Goal: Find specific page/section: Find specific page/section

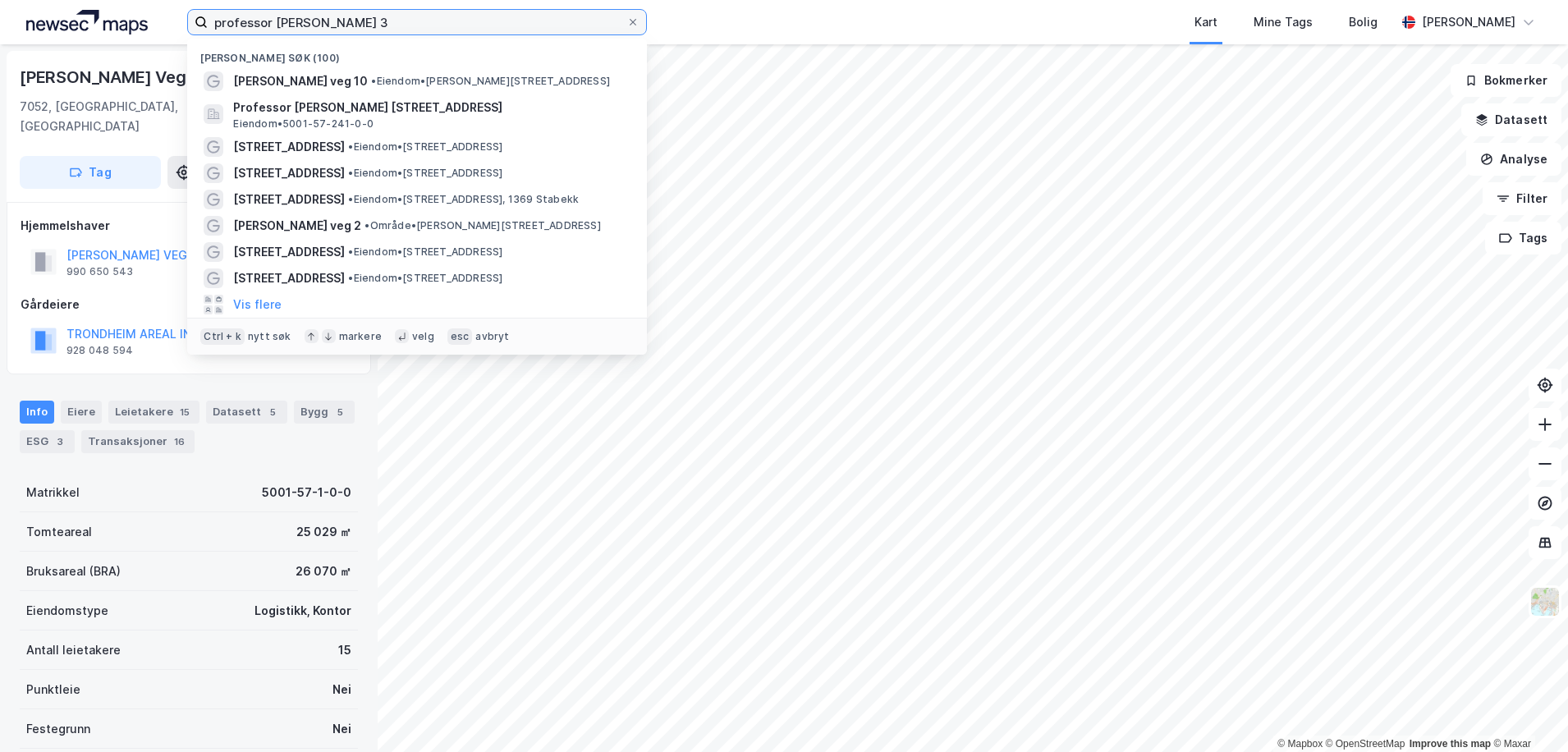
drag, startPoint x: 344, startPoint y: 17, endPoint x: 13, endPoint y: 9, distance: 331.1
click at [13, 9] on div "professor [PERSON_NAME] veg 3 Nylige søk (100) [PERSON_NAME] veg 10 • Eiendom •…" at bounding box center [784, 22] width 1568 height 44
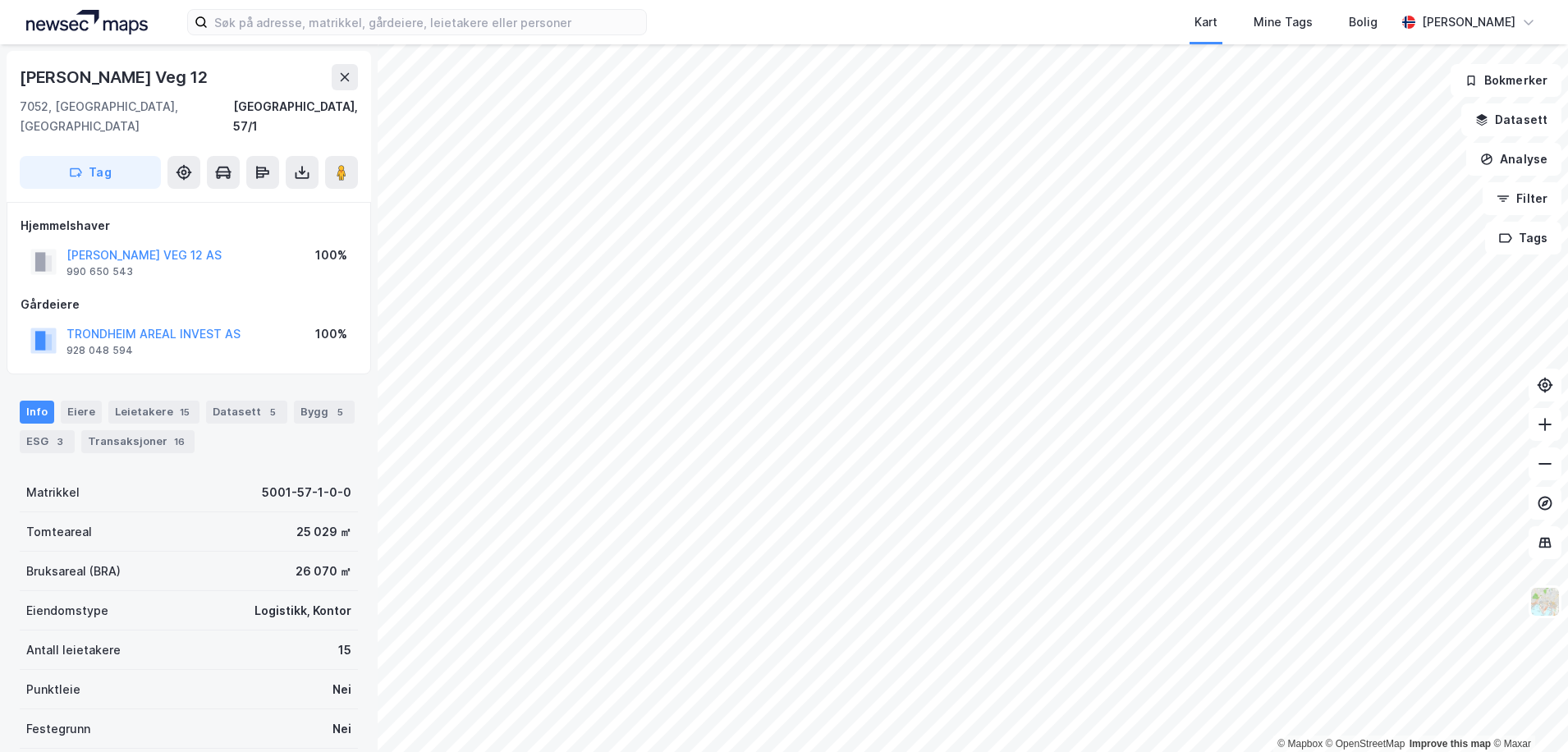
click at [680, 17] on div "Kart Mine Tags Bolig [PERSON_NAME]" at bounding box center [784, 22] width 1568 height 44
click at [339, 85] on button at bounding box center [345, 77] width 26 height 26
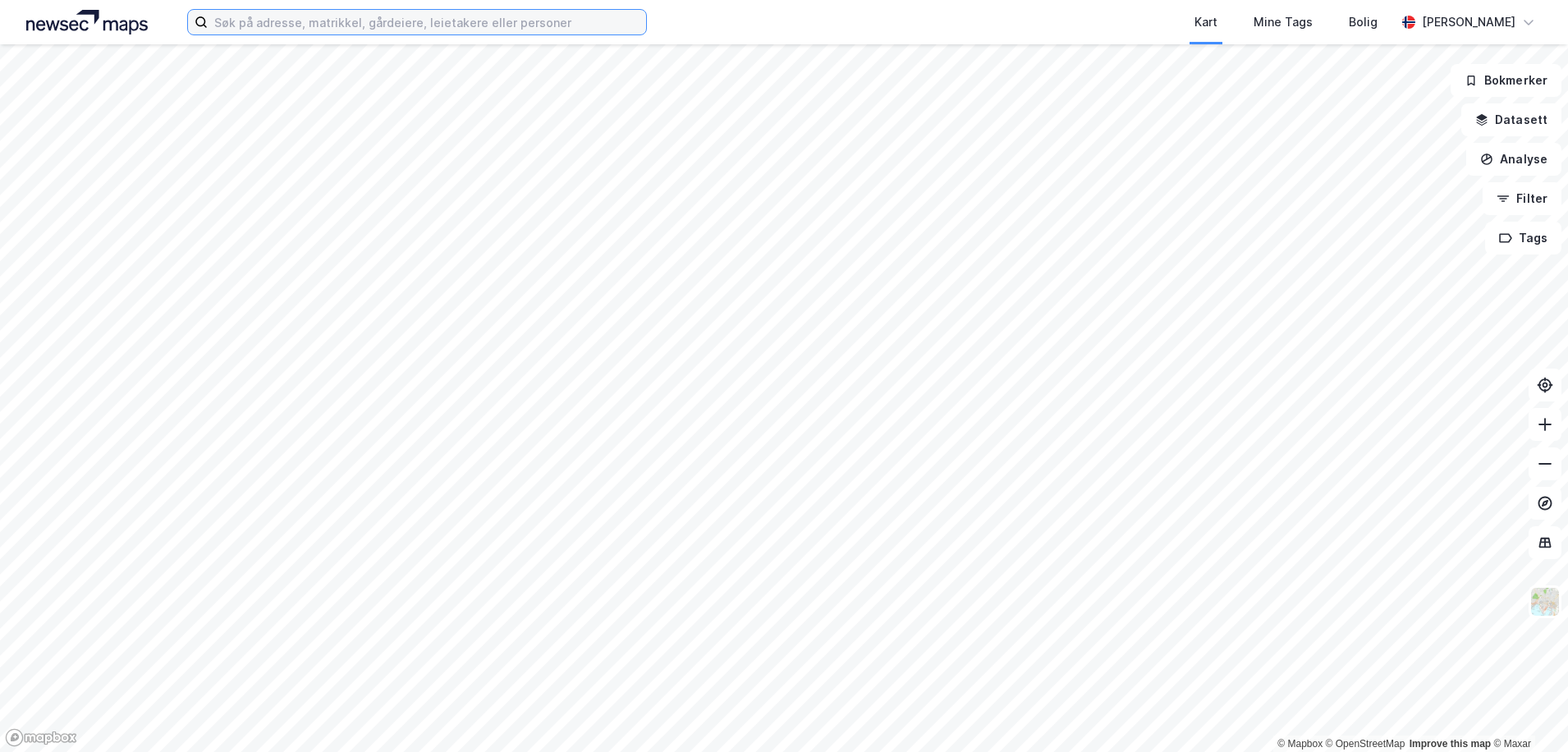
click at [384, 28] on input at bounding box center [427, 23] width 439 height 24
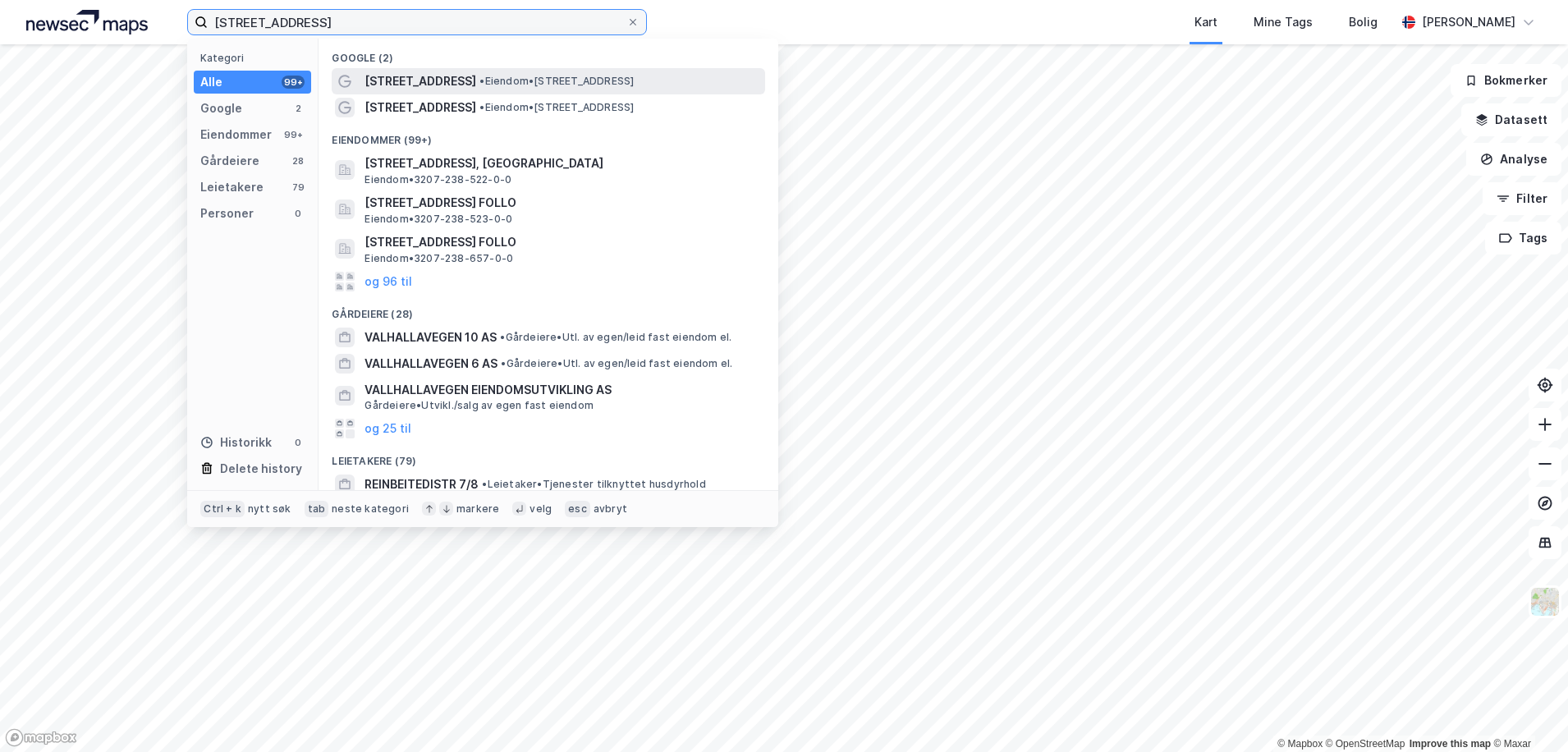
type input "[STREET_ADDRESS]"
click at [431, 72] on span "[STREET_ADDRESS]" at bounding box center [420, 81] width 112 height 20
